Goal: Find specific page/section: Find specific page/section

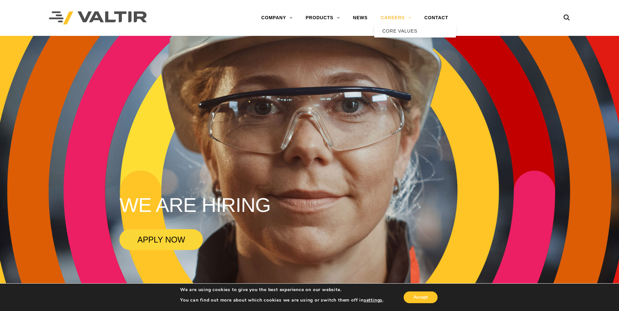
click at [393, 19] on link "CAREERS" at bounding box center [396, 17] width 44 height 13
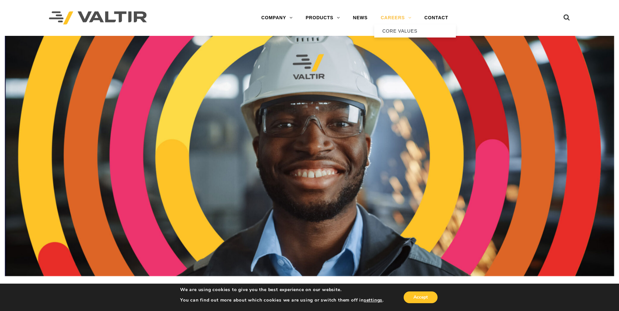
click at [396, 16] on link "CAREERS" at bounding box center [396, 17] width 44 height 13
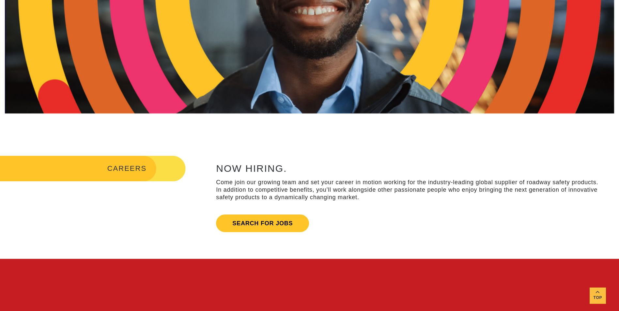
scroll to position [163, 0]
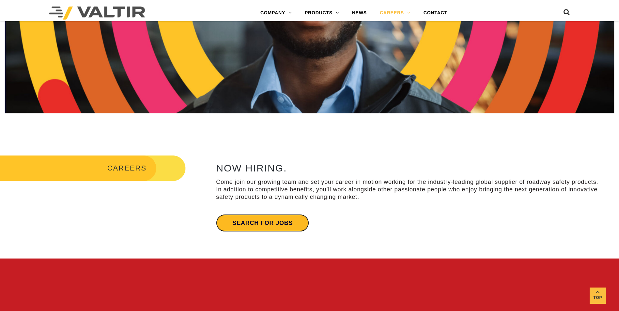
click at [245, 218] on link "Search for jobs" at bounding box center [262, 223] width 93 height 18
